Goal: Task Accomplishment & Management: Use online tool/utility

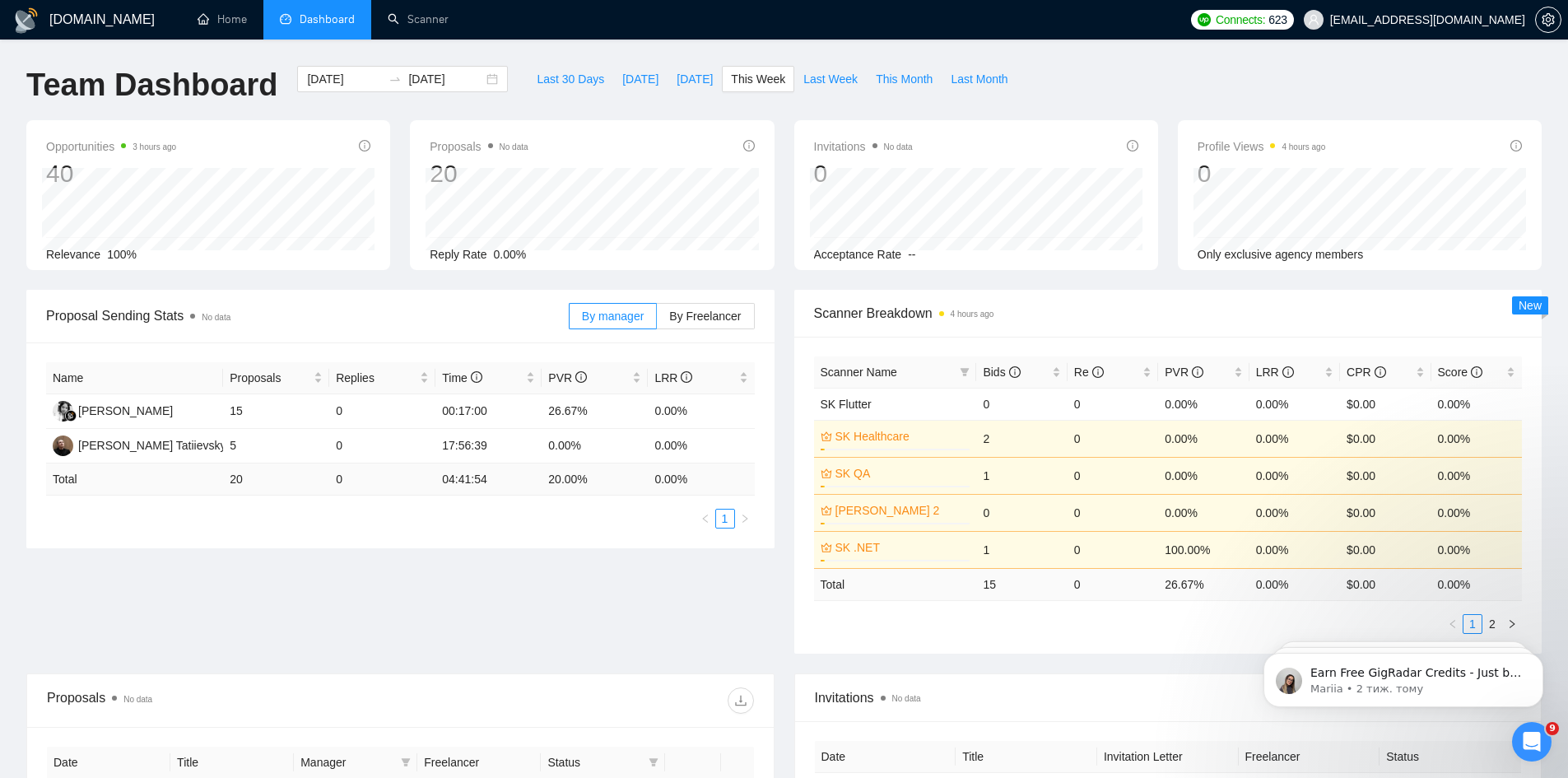
click at [204, 663] on div "Proposal Sending Stats No data By manager By Freelancer Name Proposals Replies …" at bounding box center [784, 481] width 1535 height 383
click at [392, 27] on link "Scanner" at bounding box center [418, 19] width 61 height 14
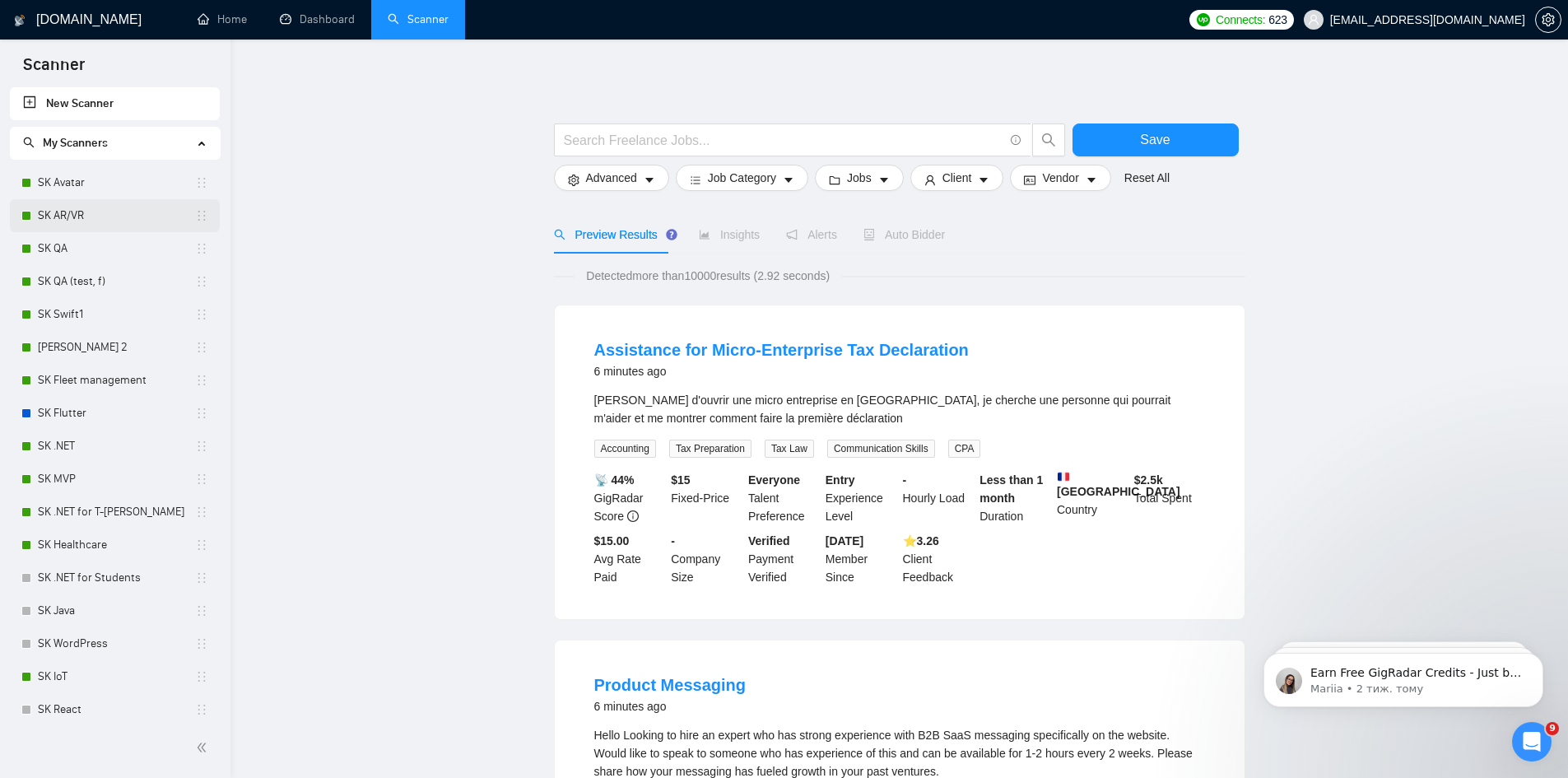
click at [84, 205] on link "SK AR/VR" at bounding box center [116, 215] width 157 height 33
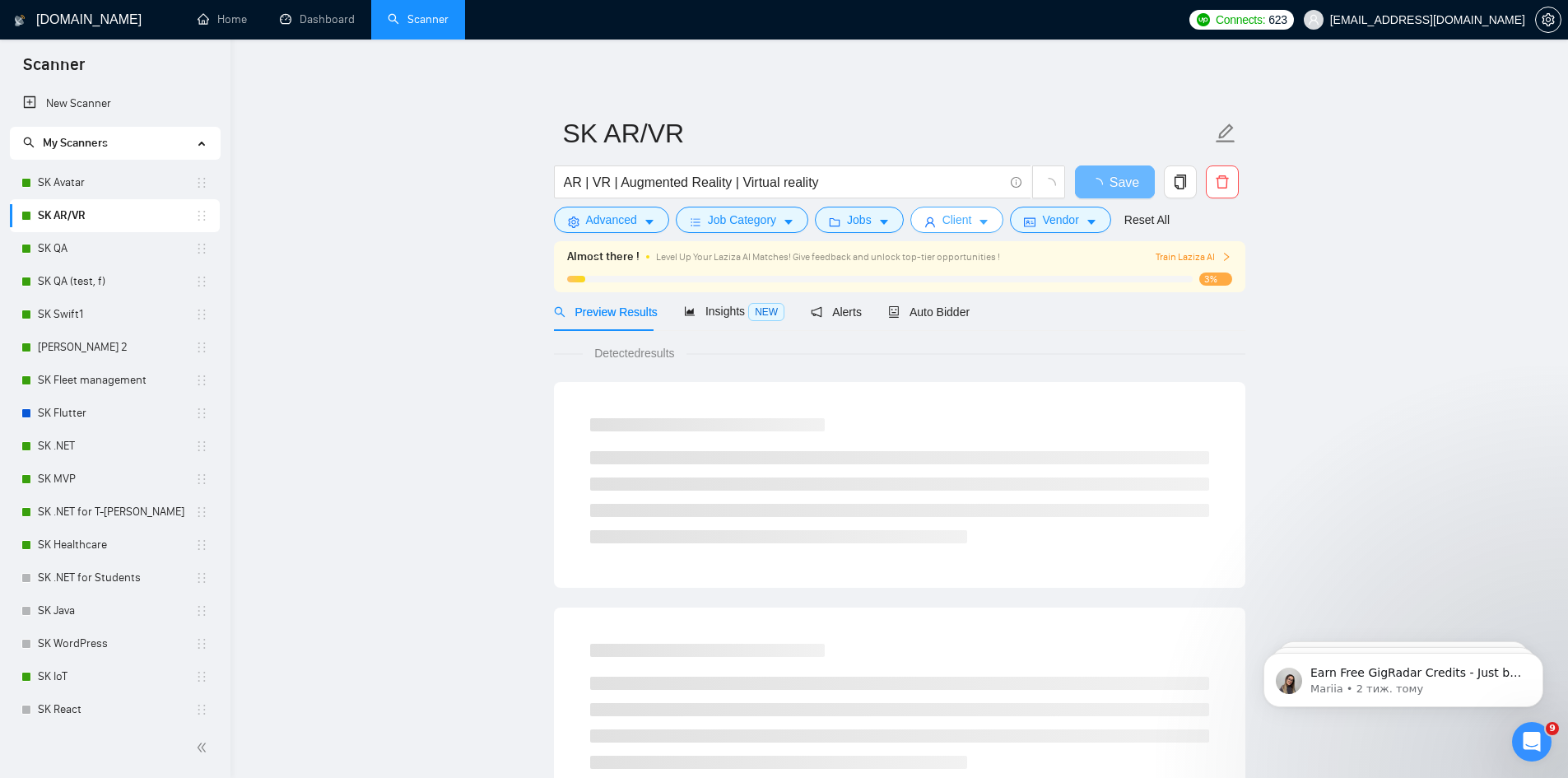
click at [964, 219] on span "Client" at bounding box center [957, 220] width 29 height 18
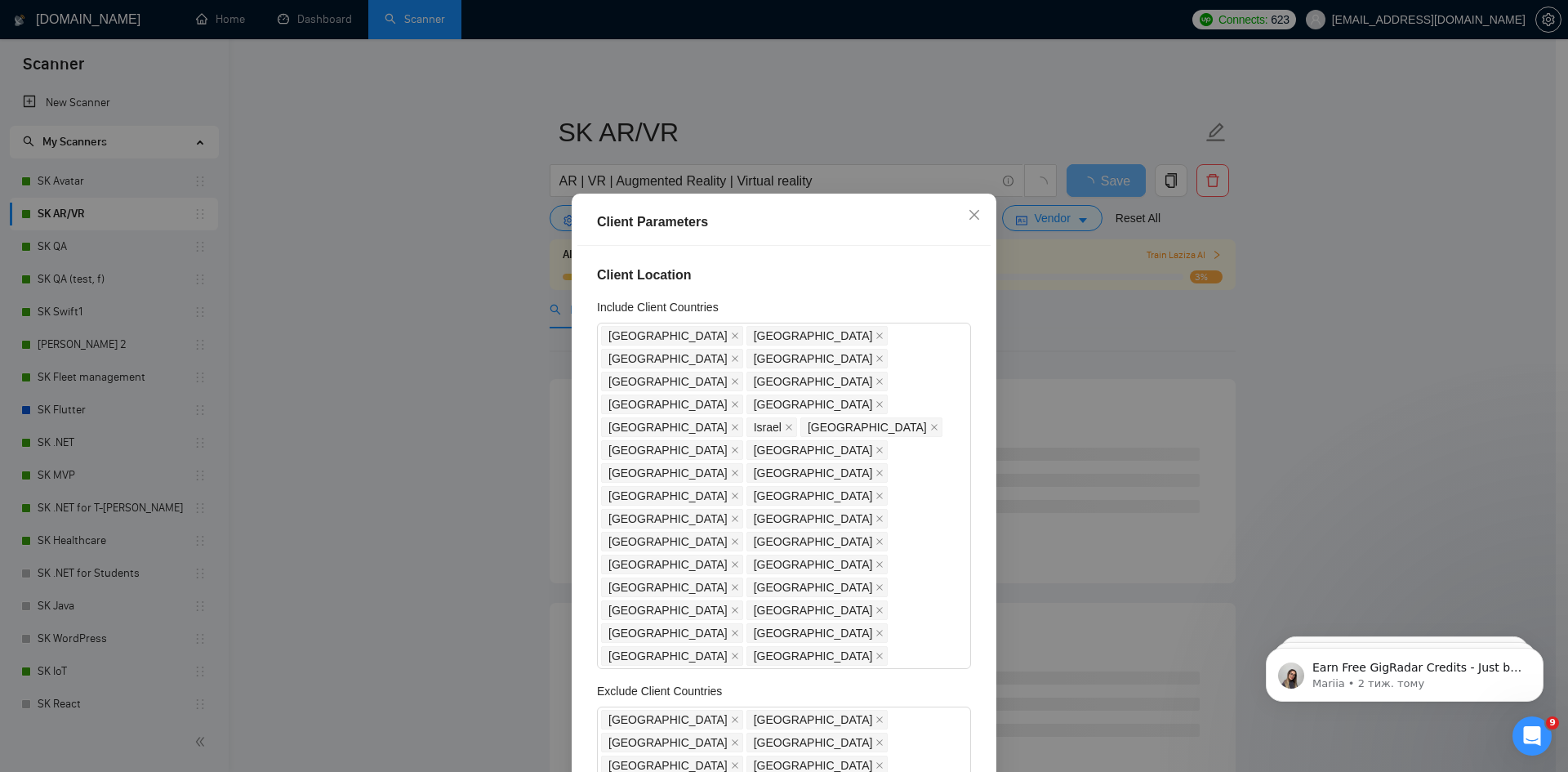
click at [1321, 297] on div "Client Parameters Client Location Include Client Countries [GEOGRAPHIC_DATA] [G…" at bounding box center [784, 386] width 1568 height 772
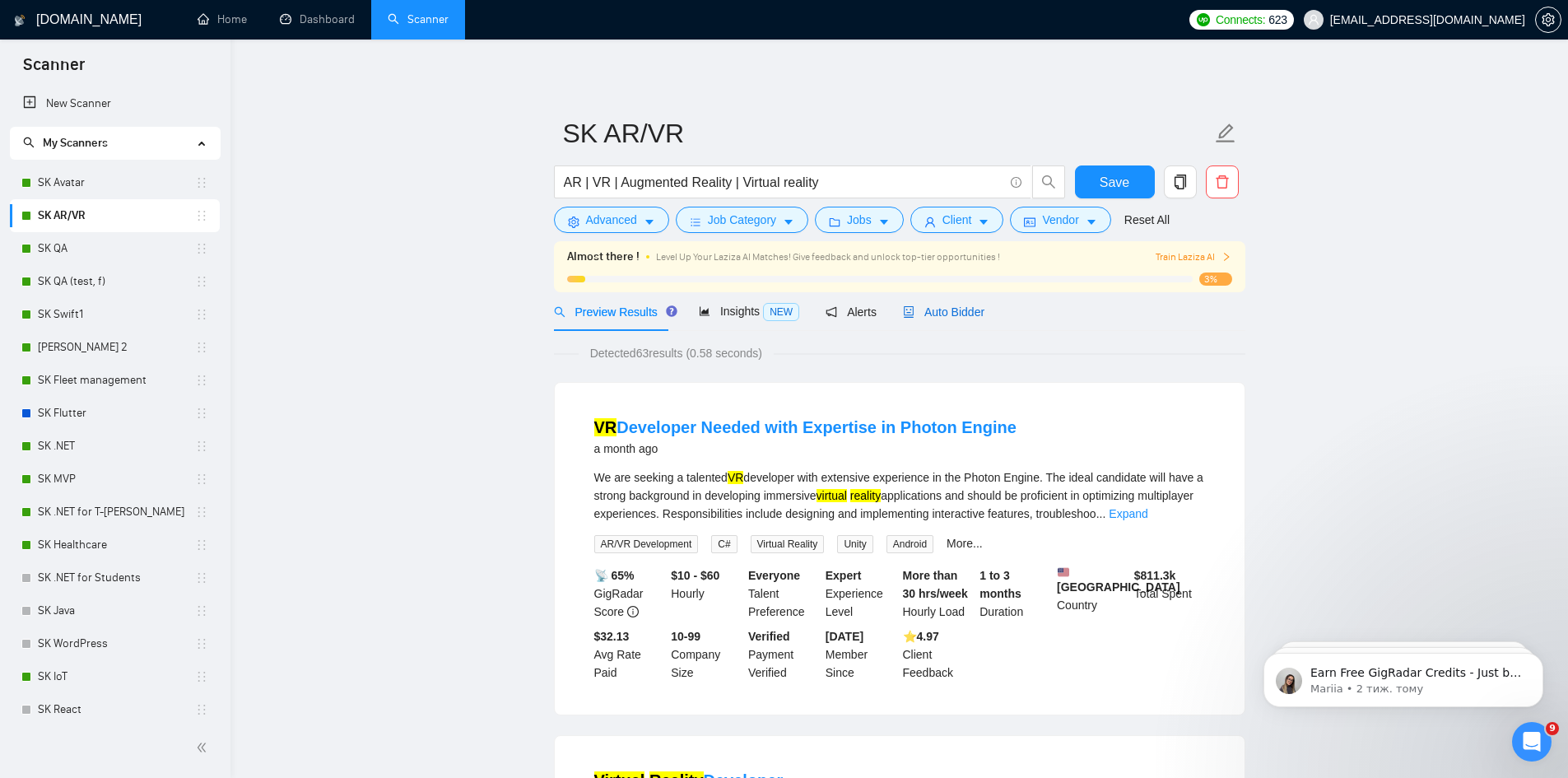
click at [954, 316] on span "Auto Bidder" at bounding box center [943, 311] width 82 height 13
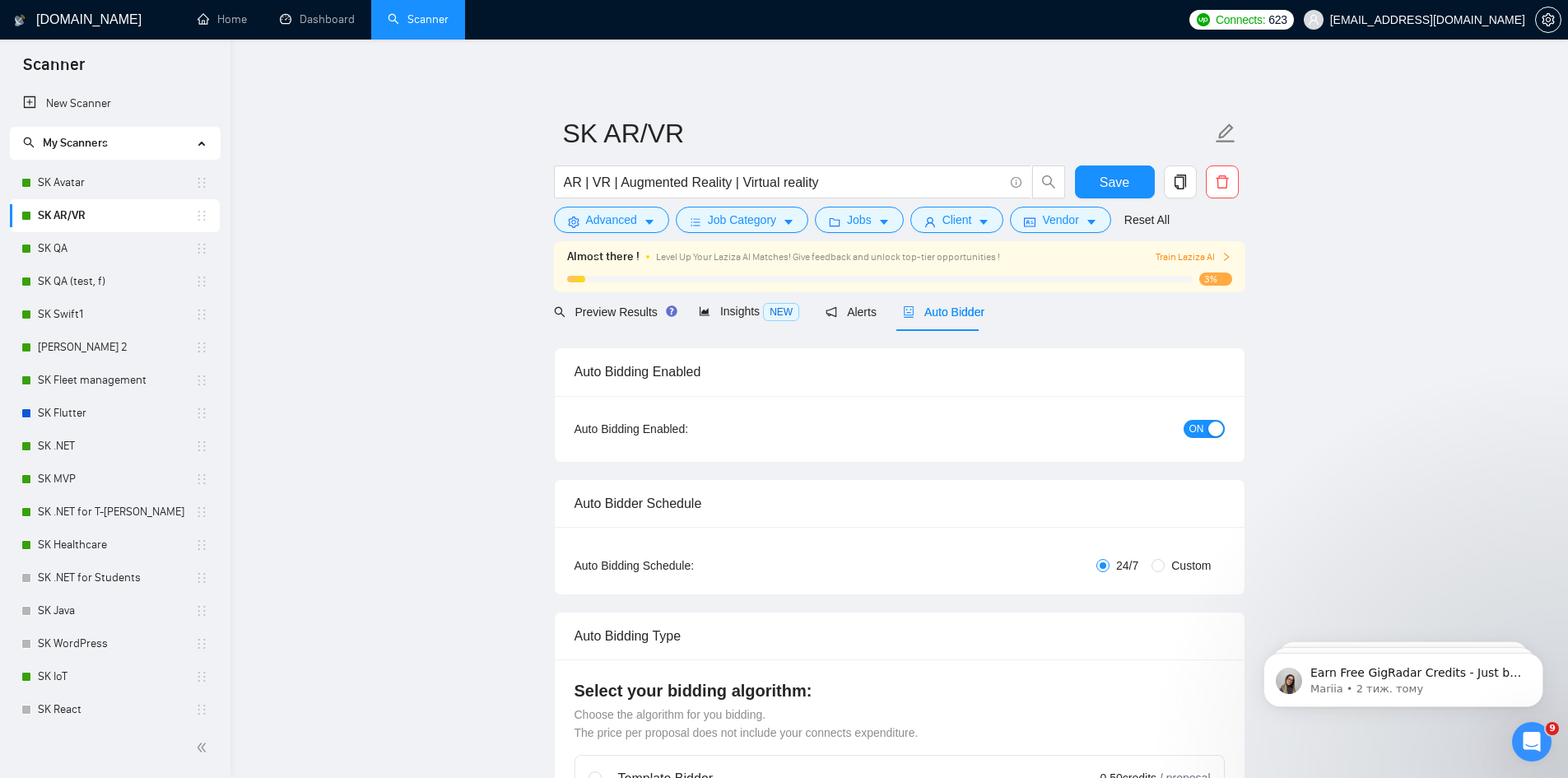
checkbox input "true"
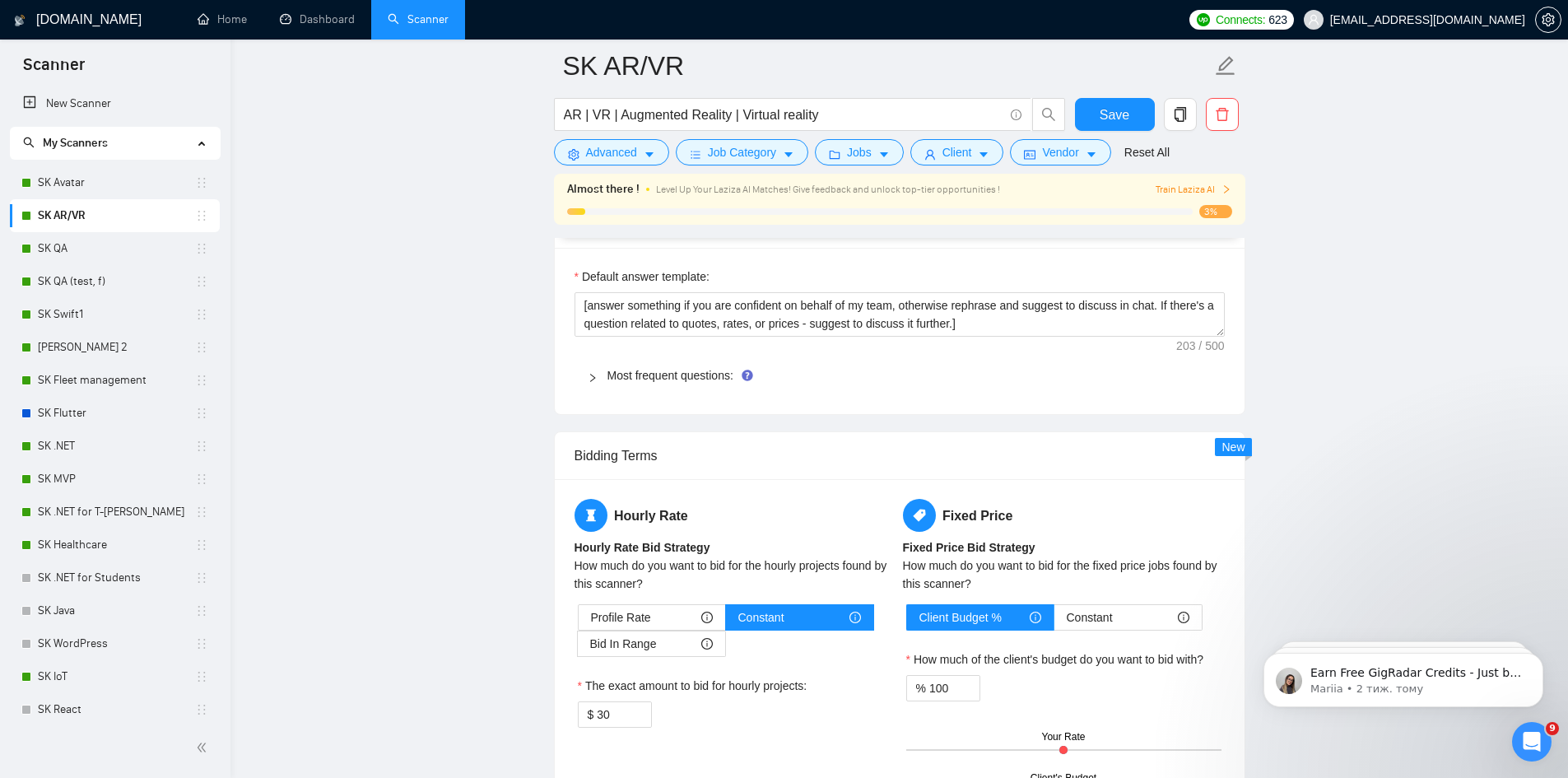
scroll to position [2305, 0]
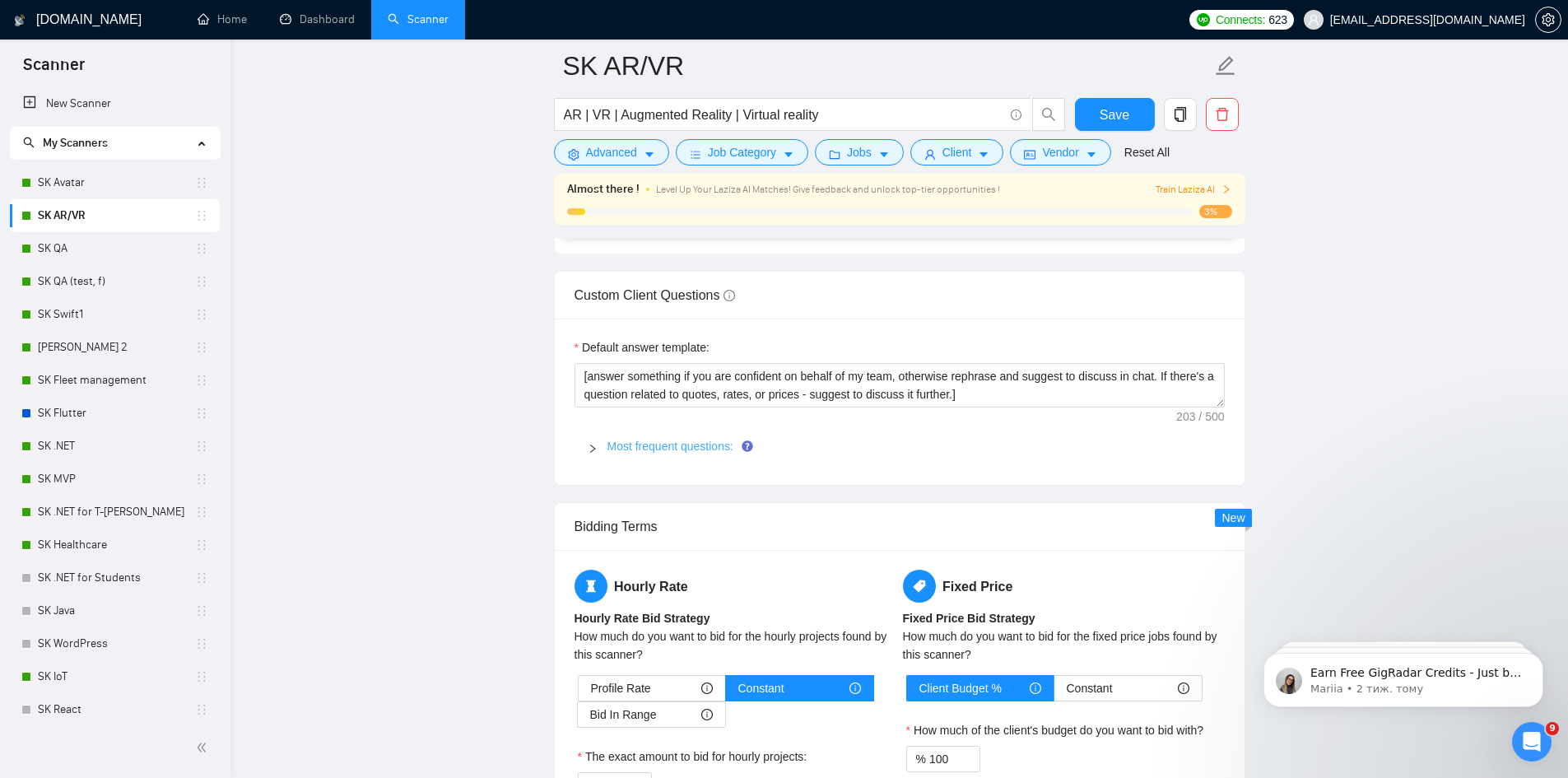
click at [693, 442] on link "Most frequent questions:" at bounding box center [670, 445] width 126 height 13
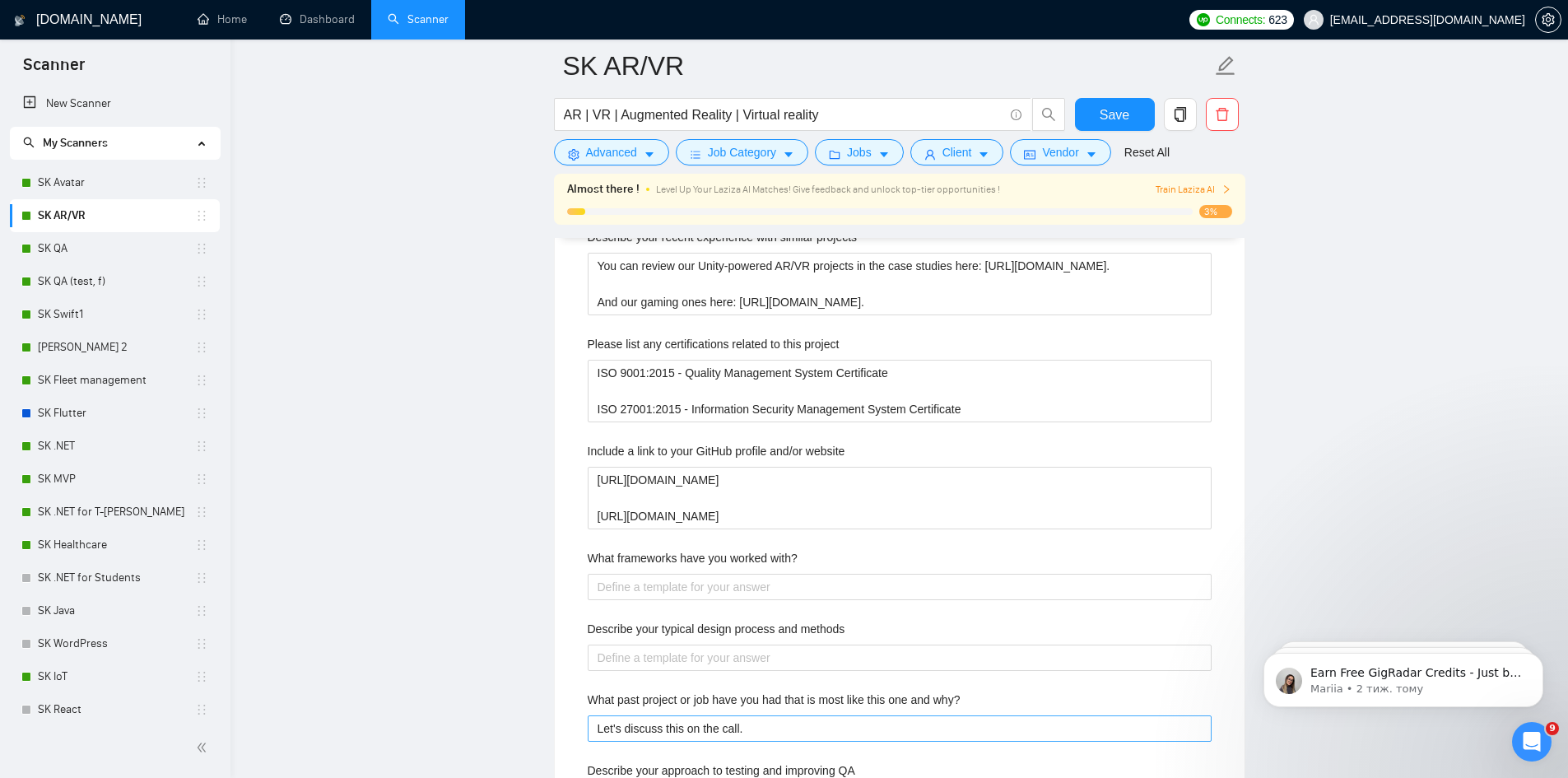
scroll to position [2524, 0]
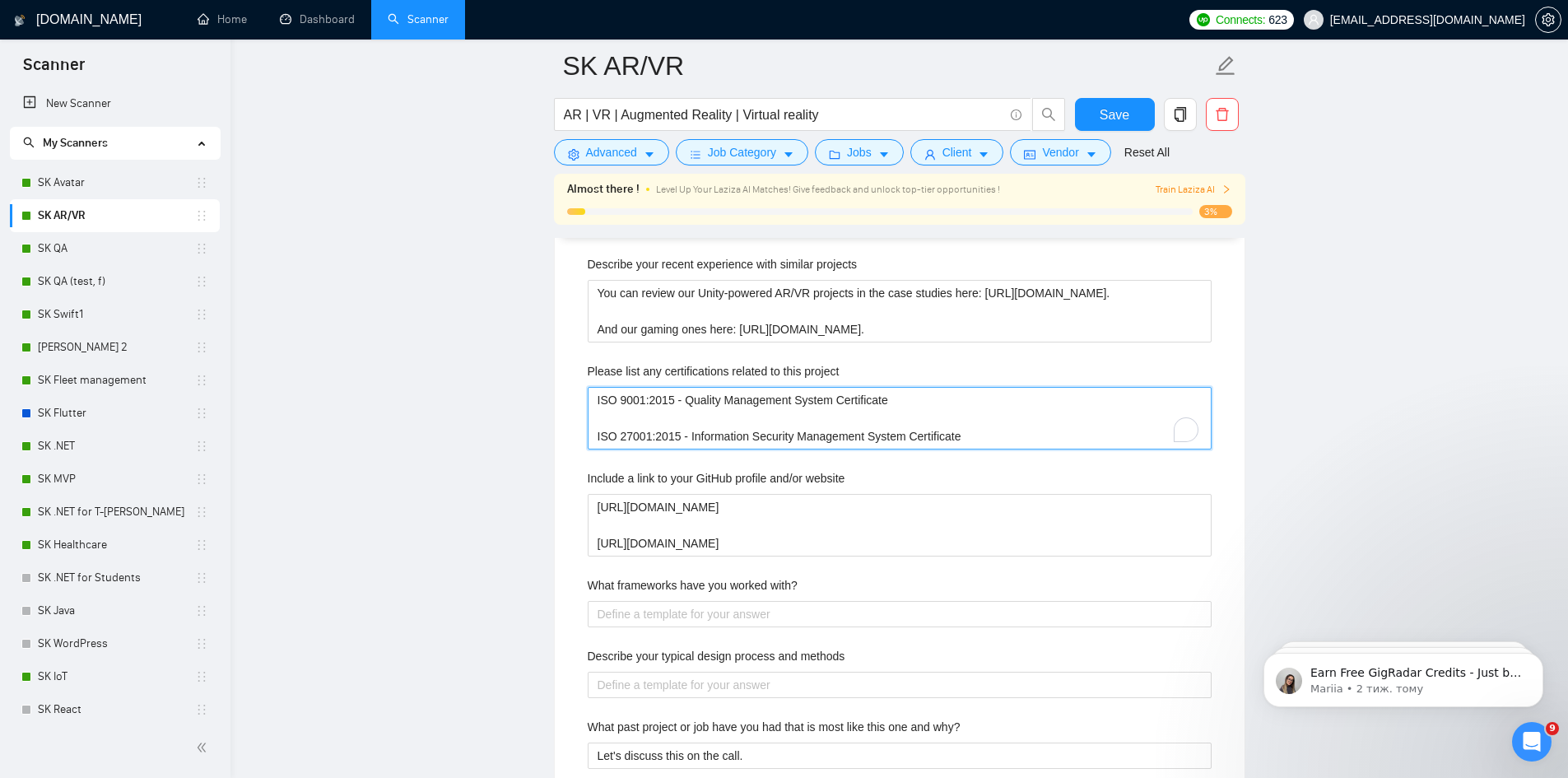
drag, startPoint x: 978, startPoint y: 439, endPoint x: 260, endPoint y: 389, distance: 719.7
click at [264, 390] on main "SK AR/VR AR | VR | Augmented Reality | Virtual reality Save Advanced Job Catego…" at bounding box center [899, 578] width 1285 height 6074
